Goal: Information Seeking & Learning: Check status

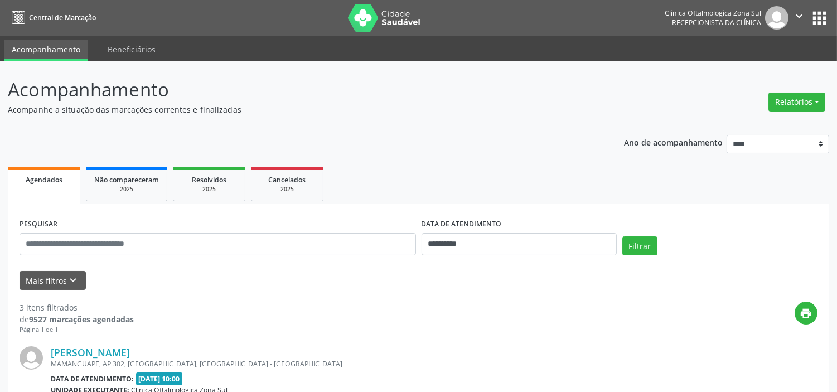
click at [64, 285] on button "Mais filtros keyboard_arrow_down" at bounding box center [53, 281] width 66 height 20
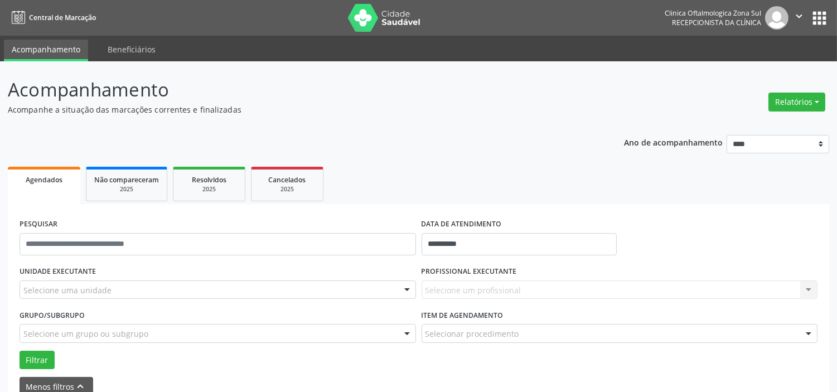
click at [156, 288] on div "Selecione uma unidade" at bounding box center [218, 290] width 397 height 19
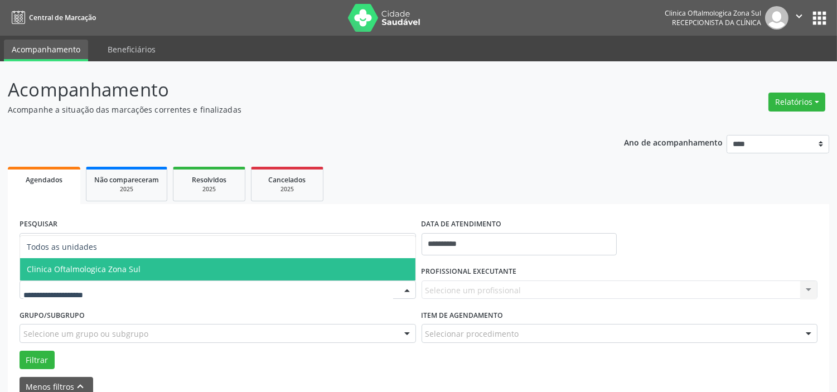
click at [168, 274] on span "Clinica Oftalmologica Zona Sul" at bounding box center [218, 269] width 396 height 22
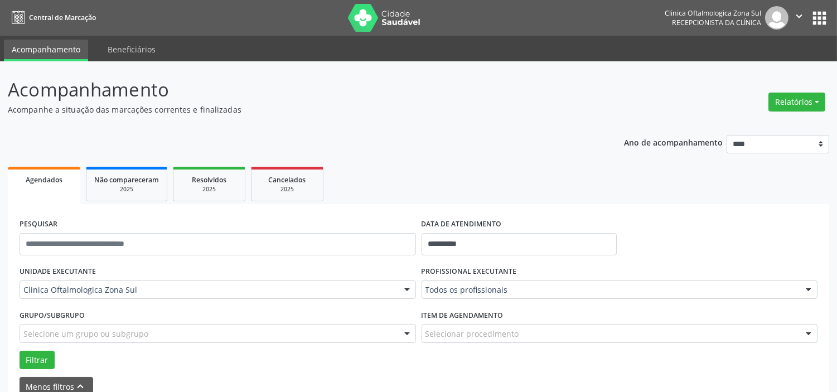
click at [163, 329] on div "Selecione um grupo ou subgrupo" at bounding box center [218, 333] width 397 height 19
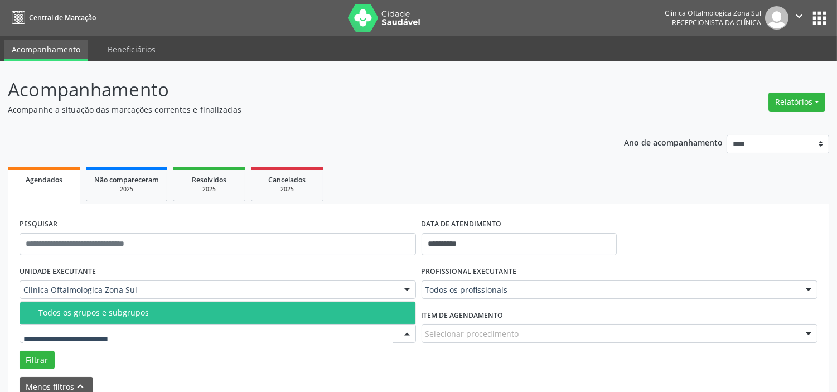
click at [165, 310] on div "Todos os grupos e subgrupos" at bounding box center [223, 312] width 370 height 9
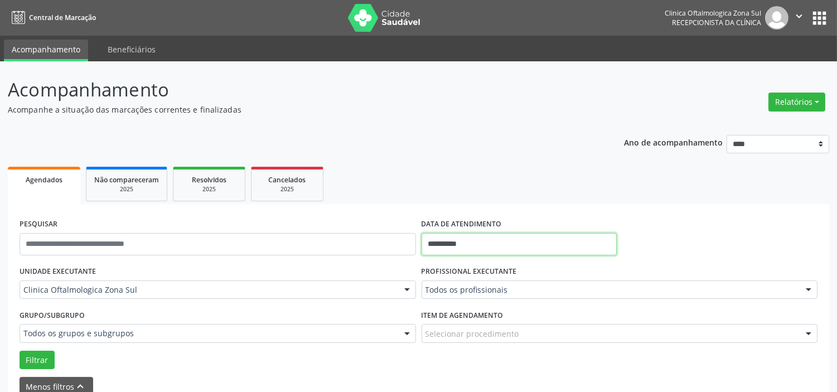
click at [520, 242] on input "**********" at bounding box center [519, 244] width 195 height 22
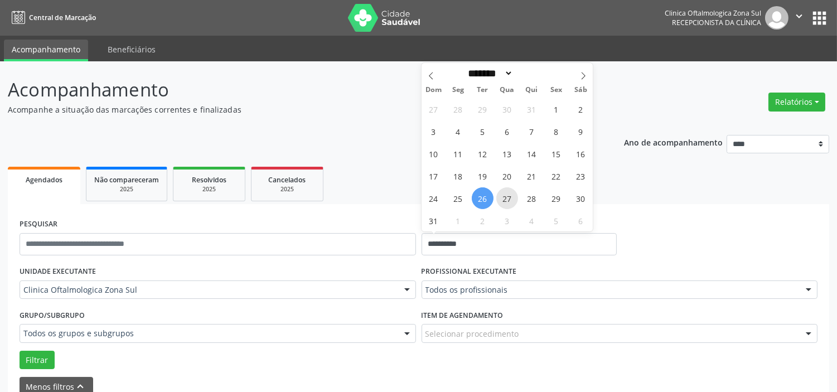
click at [505, 196] on span "27" at bounding box center [507, 198] width 22 height 22
type input "**********"
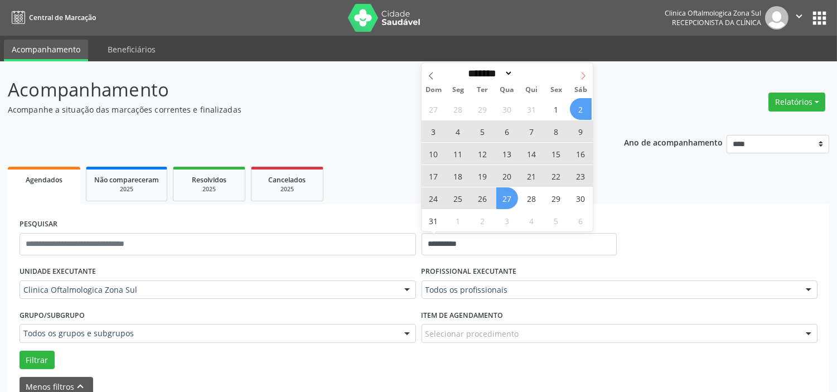
click at [577, 73] on span at bounding box center [583, 72] width 19 height 19
select select "*"
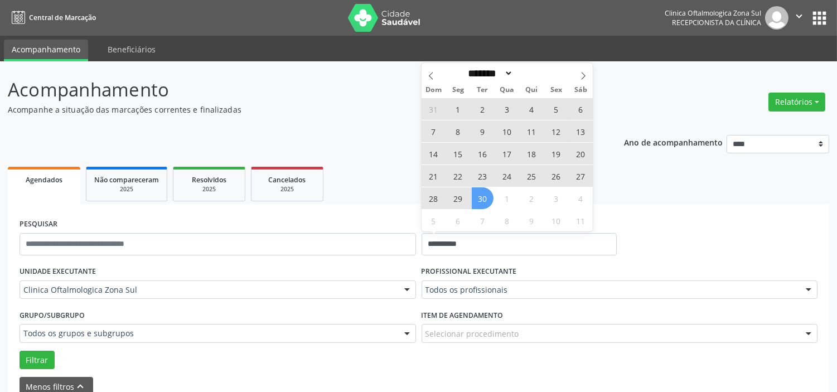
click at [488, 199] on span "30" at bounding box center [483, 198] width 22 height 22
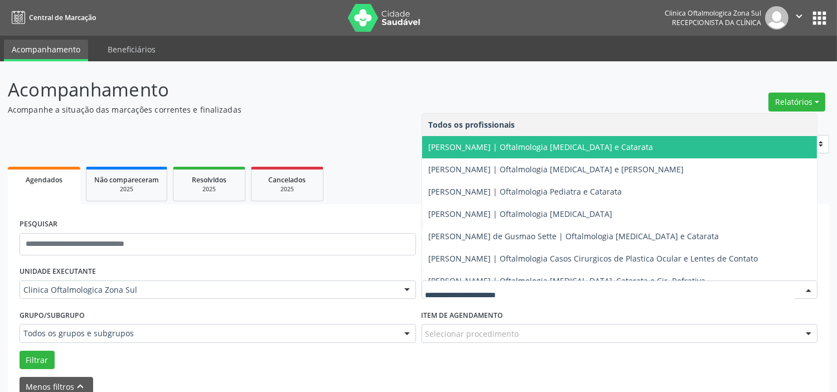
click at [475, 145] on span "[PERSON_NAME] | Oftalmologia [MEDICAL_DATA] e Catarata" at bounding box center [541, 147] width 225 height 11
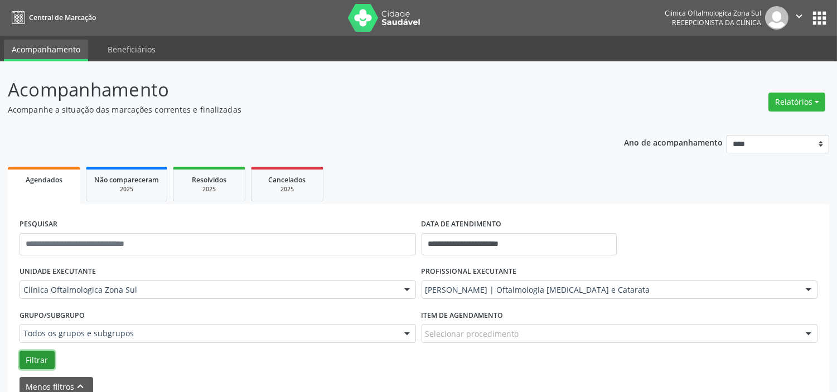
click at [32, 364] on button "Filtrar" at bounding box center [37, 360] width 35 height 19
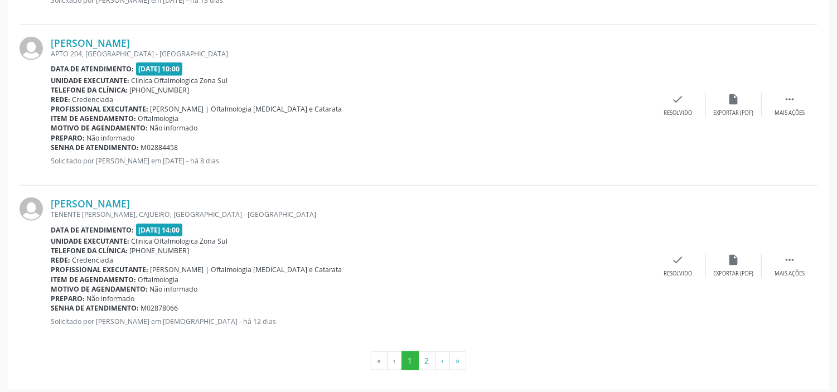
scroll to position [2520, 0]
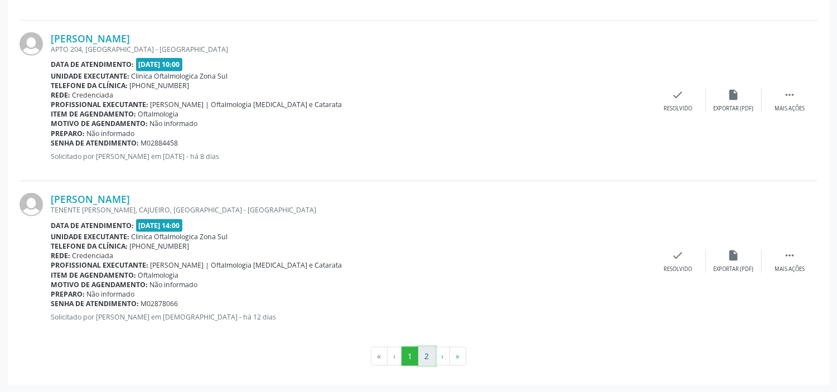
click at [426, 358] on button "2" at bounding box center [426, 356] width 17 height 19
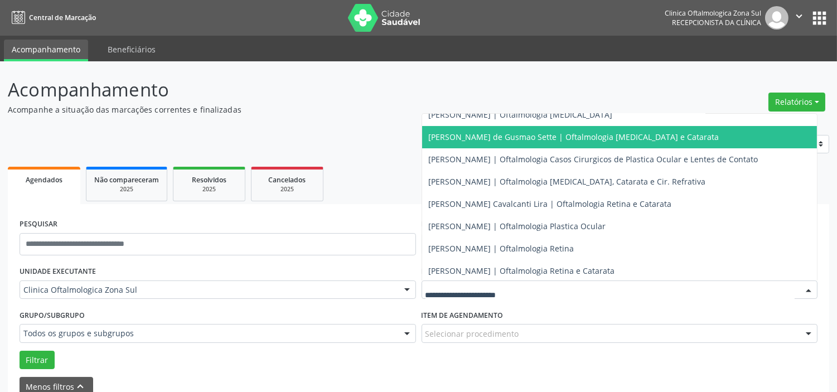
scroll to position [101, 0]
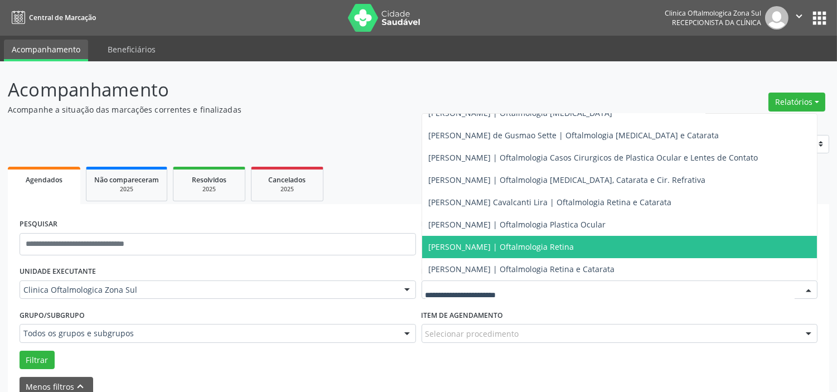
click at [509, 251] on span "[PERSON_NAME] | Oftalmologia Retina" at bounding box center [502, 247] width 146 height 11
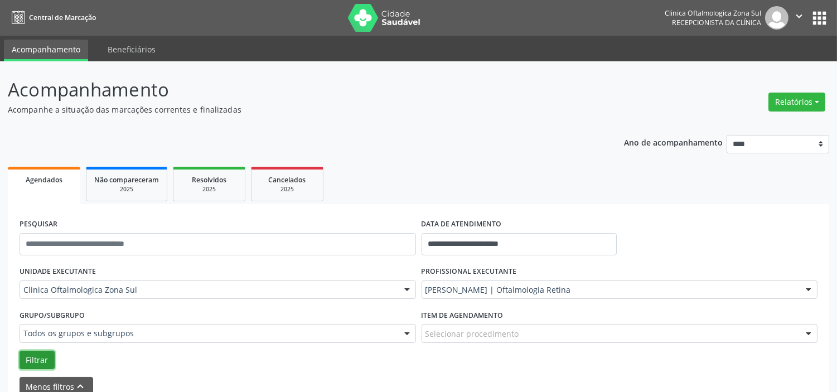
click at [41, 367] on button "Filtrar" at bounding box center [37, 360] width 35 height 19
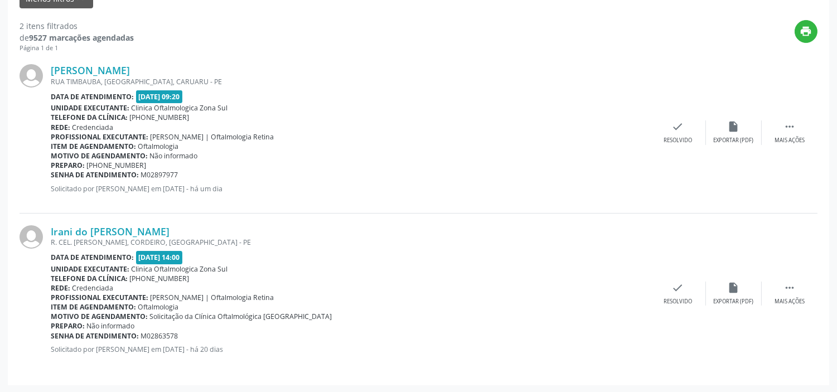
scroll to position [17, 0]
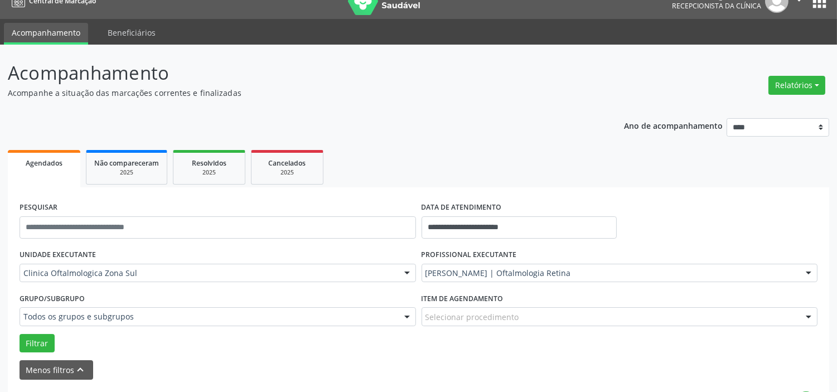
click at [784, 47] on link "Sair" at bounding box center [770, 52] width 77 height 16
